Goal: Task Accomplishment & Management: Manage account settings

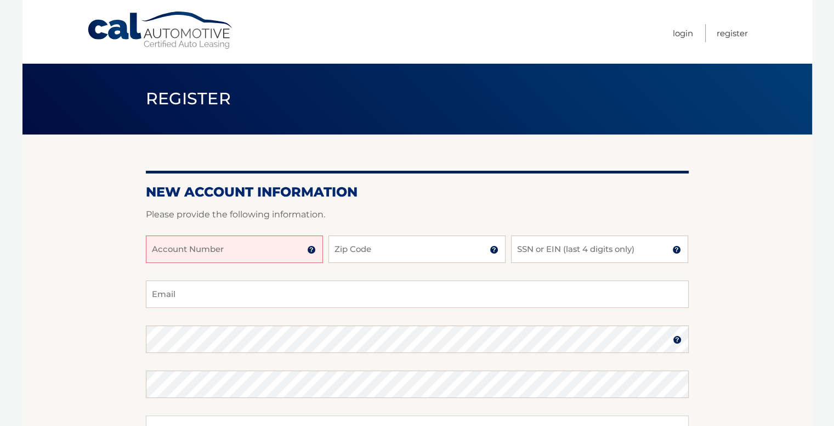
click at [258, 255] on input "Account Number" at bounding box center [234, 248] width 177 height 27
paste input "44455953540"
type input "44455953540"
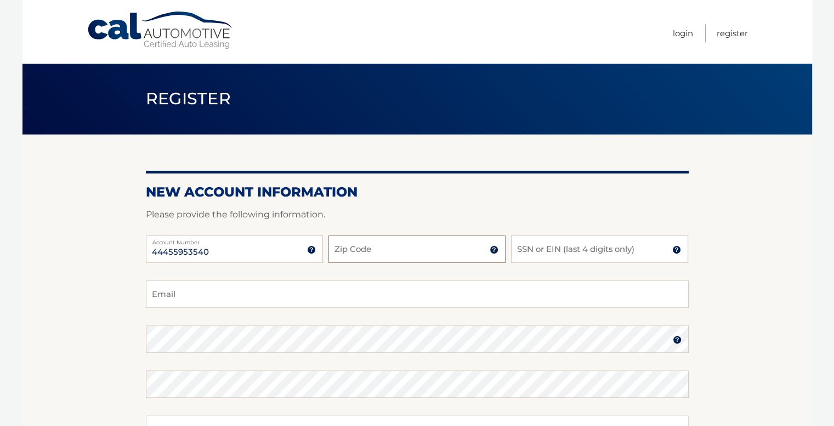
click at [347, 253] on input "Zip Code" at bounding box center [417, 248] width 177 height 27
type input "33178"
click at [318, 294] on input "willydecuba@gmail.com" at bounding box center [417, 293] width 543 height 27
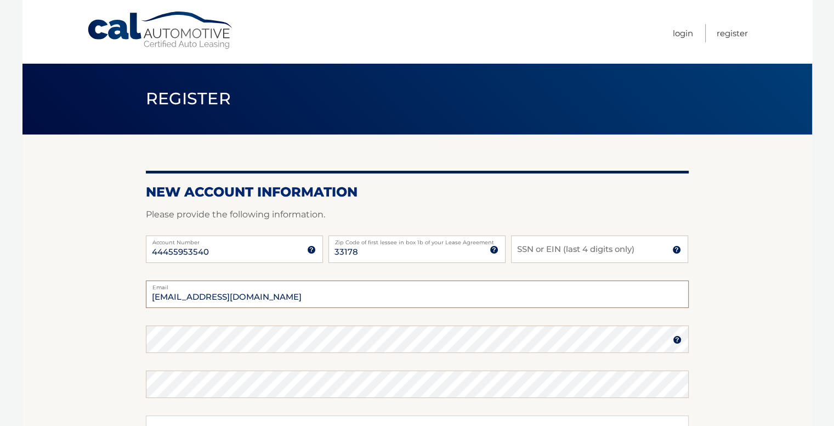
type input "wiliamhd05@gmail.com"
click at [516, 253] on input "SSN or EIN (last 4 digits only)" at bounding box center [599, 248] width 177 height 27
click at [533, 251] on input "SSN or EIN (last 4 digits only)" at bounding box center [599, 248] width 177 height 27
type input "4392"
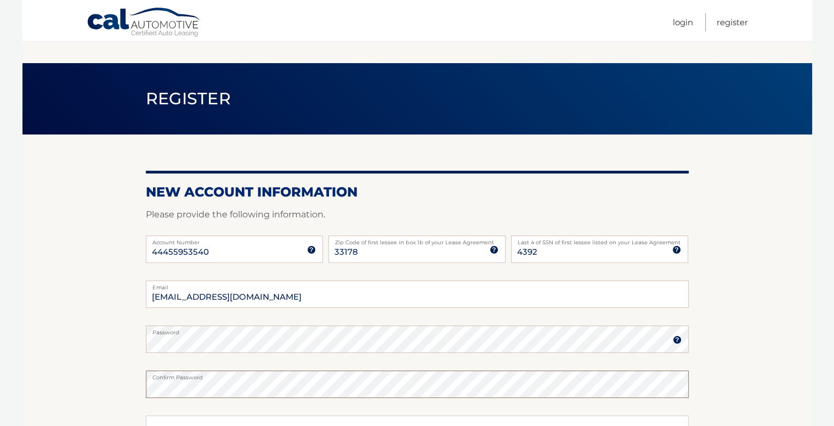
scroll to position [165, 0]
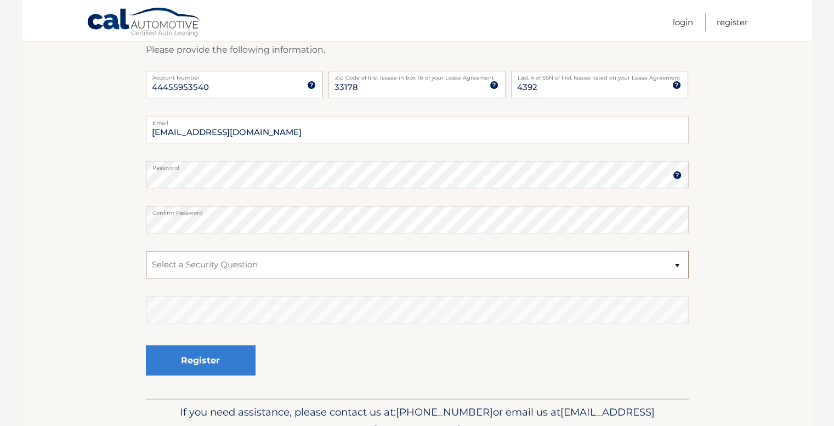
click at [261, 264] on select "Select a Security Question What was the name of your elementary school? What is…" at bounding box center [417, 264] width 543 height 27
select select "1"
click at [146, 251] on select "Select a Security Question What was the name of your elementary school? What is…" at bounding box center [417, 264] width 543 height 27
click at [530, 262] on select "Select a Security Question What was the name of your elementary school? What is…" at bounding box center [417, 264] width 543 height 27
click at [146, 251] on select "Select a Security Question What was the name of your elementary school? What is…" at bounding box center [417, 264] width 543 height 27
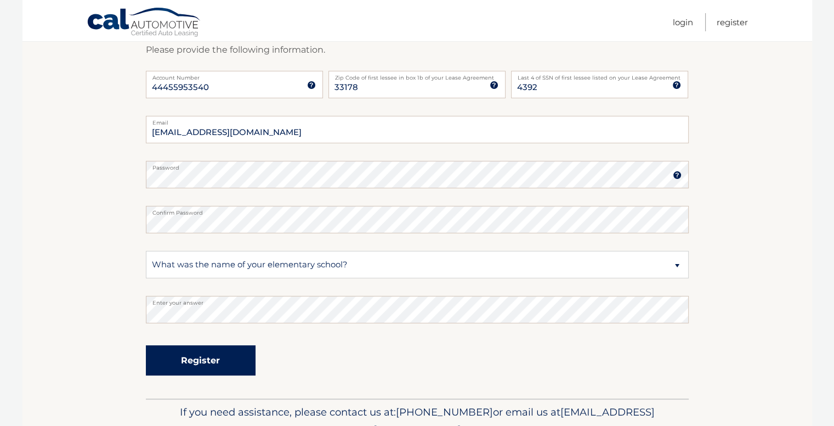
click at [230, 358] on button "Register" at bounding box center [201, 360] width 110 height 30
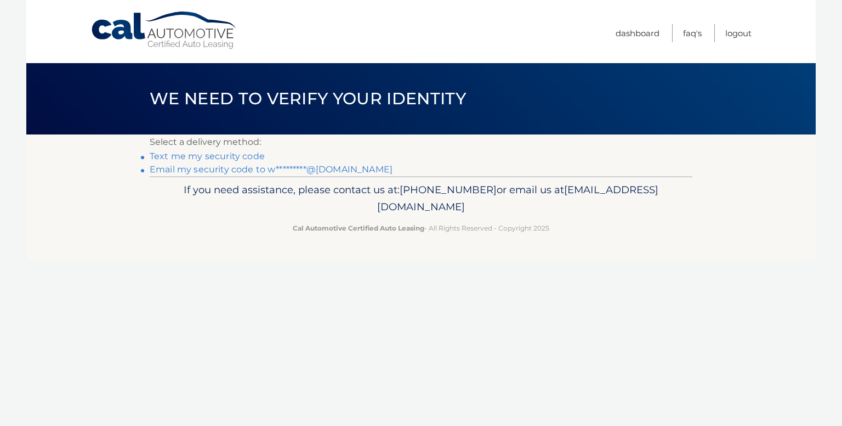
click at [211, 155] on link "Text me my security code" at bounding box center [207, 156] width 115 height 10
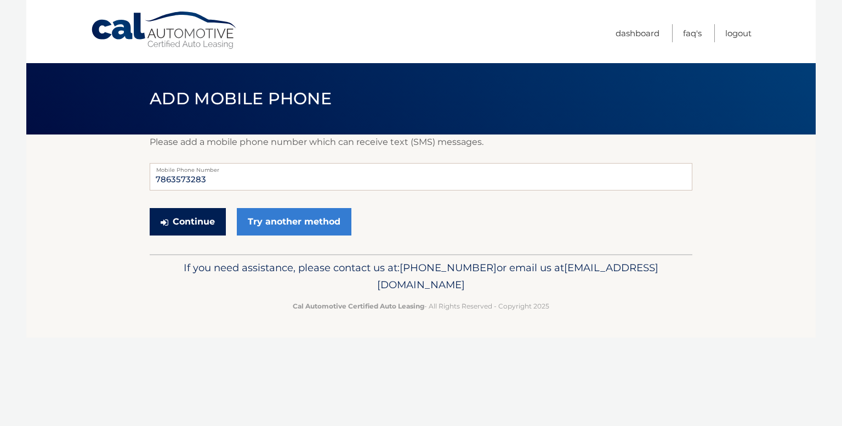
click at [206, 224] on button "Continue" at bounding box center [188, 221] width 76 height 27
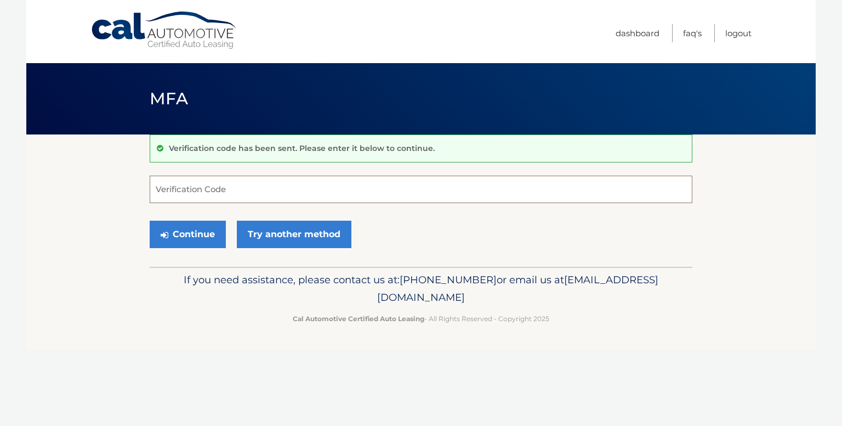
click at [241, 184] on input "Verification Code" at bounding box center [421, 188] width 543 height 27
type input "597559"
click at [173, 239] on button "Continue" at bounding box center [188, 233] width 76 height 27
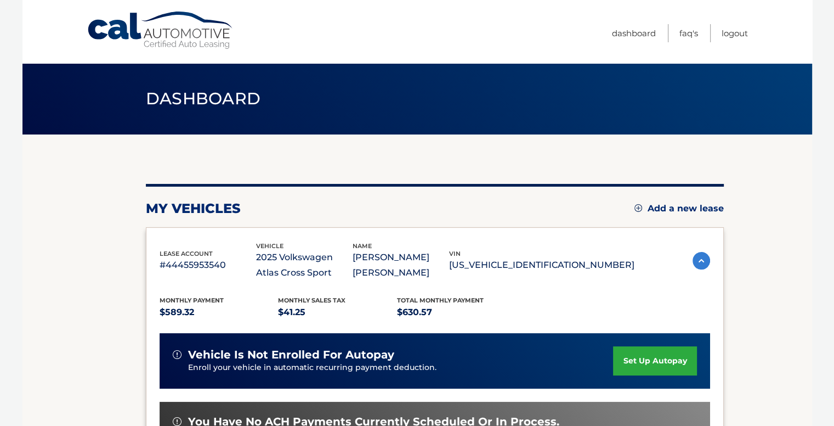
scroll to position [165, 0]
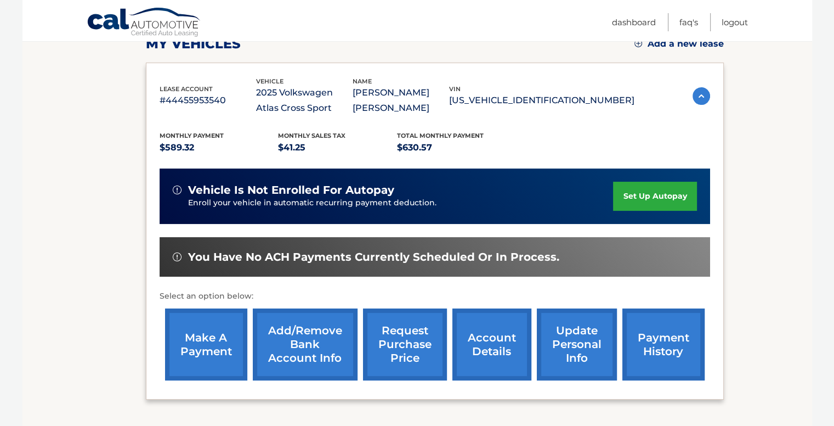
click at [624, 192] on link "set up autopay" at bounding box center [654, 196] width 83 height 29
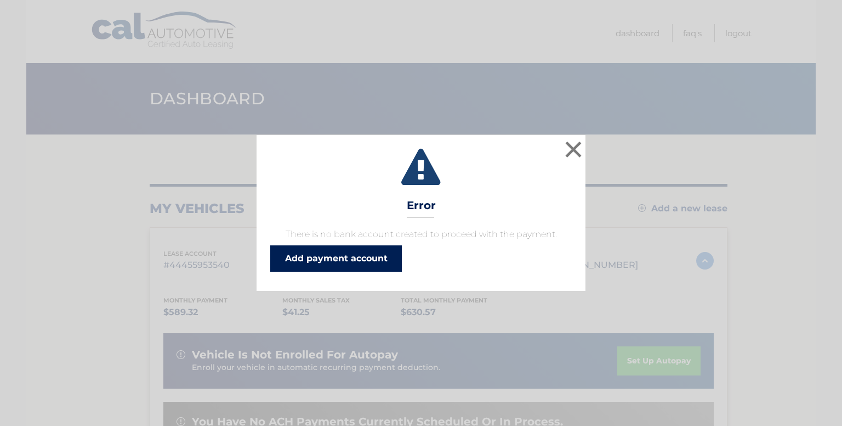
click at [350, 264] on link "Add payment account" at bounding box center [336, 258] width 132 height 26
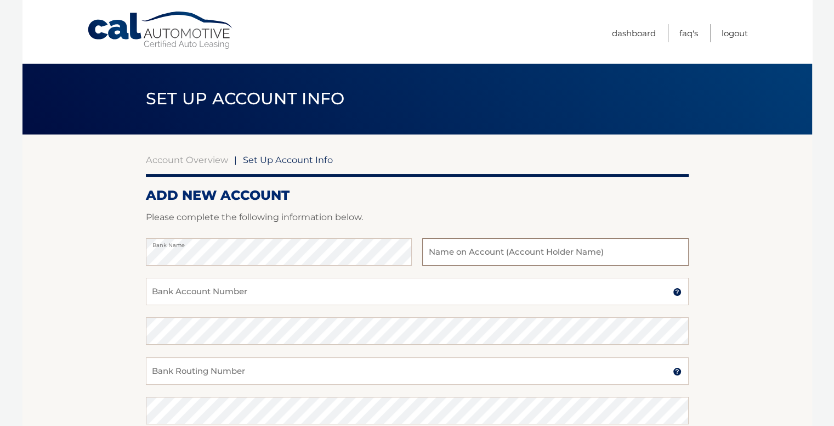
click at [458, 250] on input "text" at bounding box center [555, 251] width 266 height 27
